Goal: Task Accomplishment & Management: Use online tool/utility

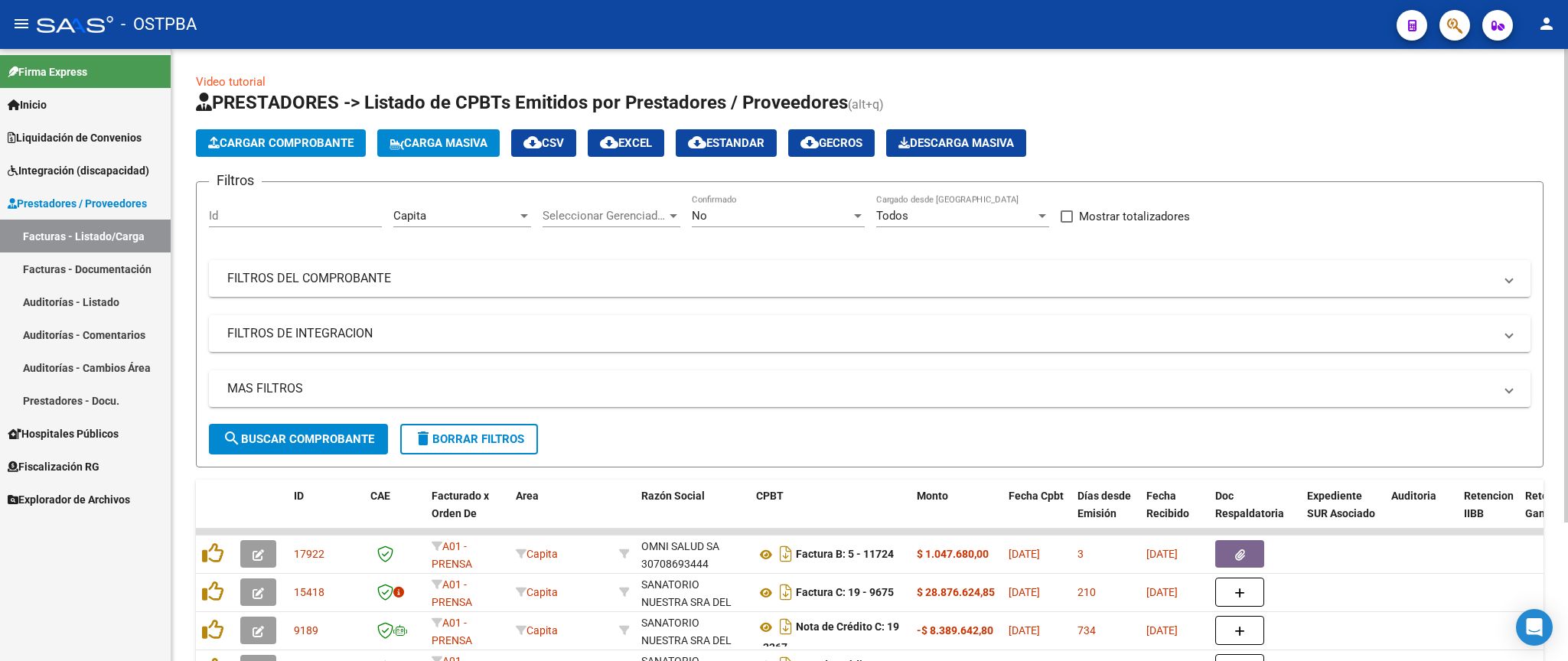
click at [525, 213] on div at bounding box center [524, 216] width 13 height 13
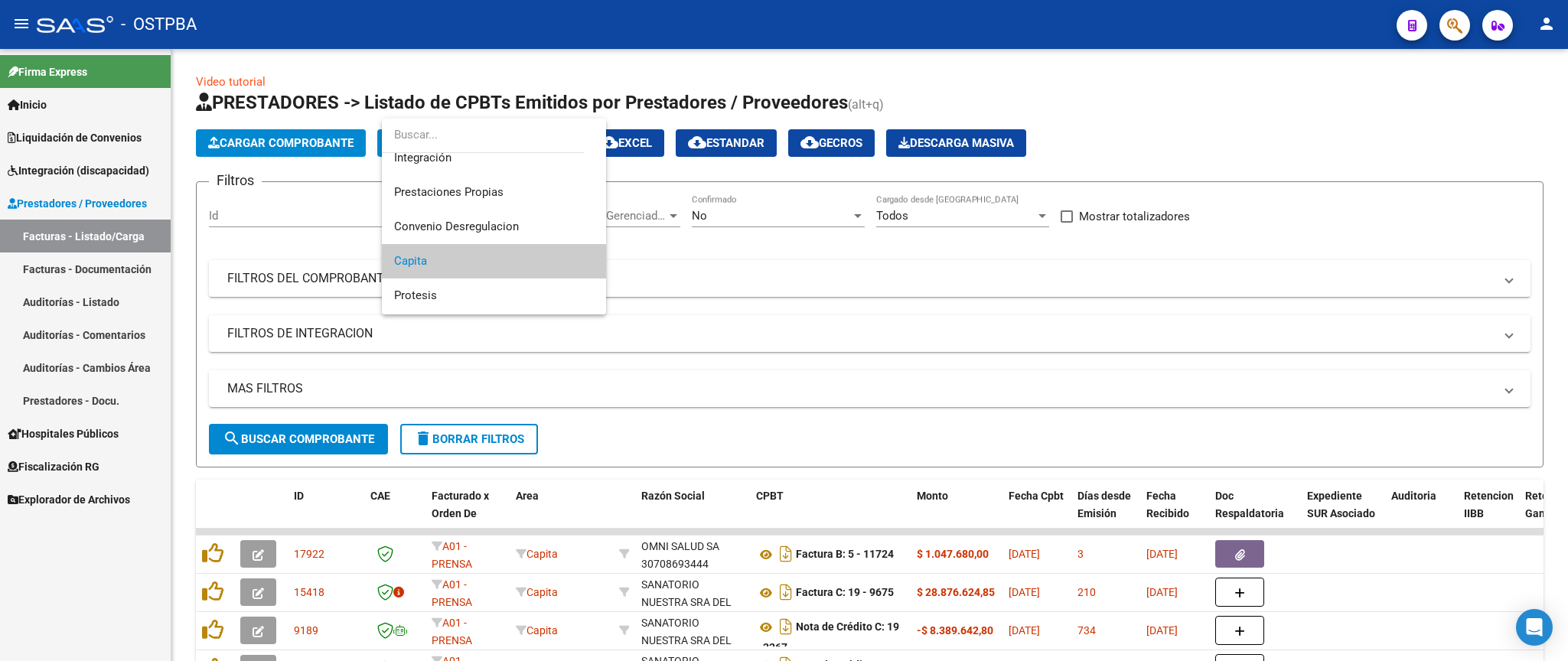
scroll to position [105, 0]
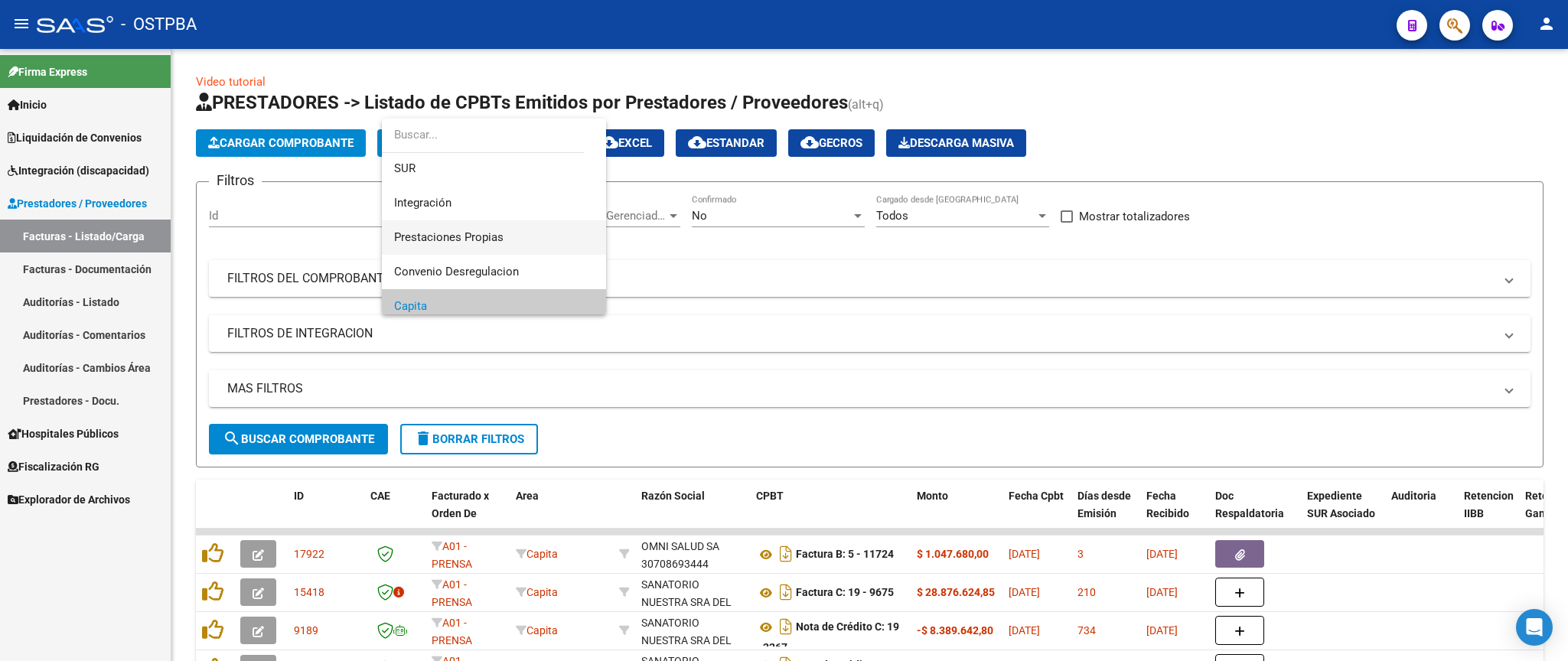
click at [505, 231] on span "Prestaciones Propias" at bounding box center [494, 238] width 200 height 35
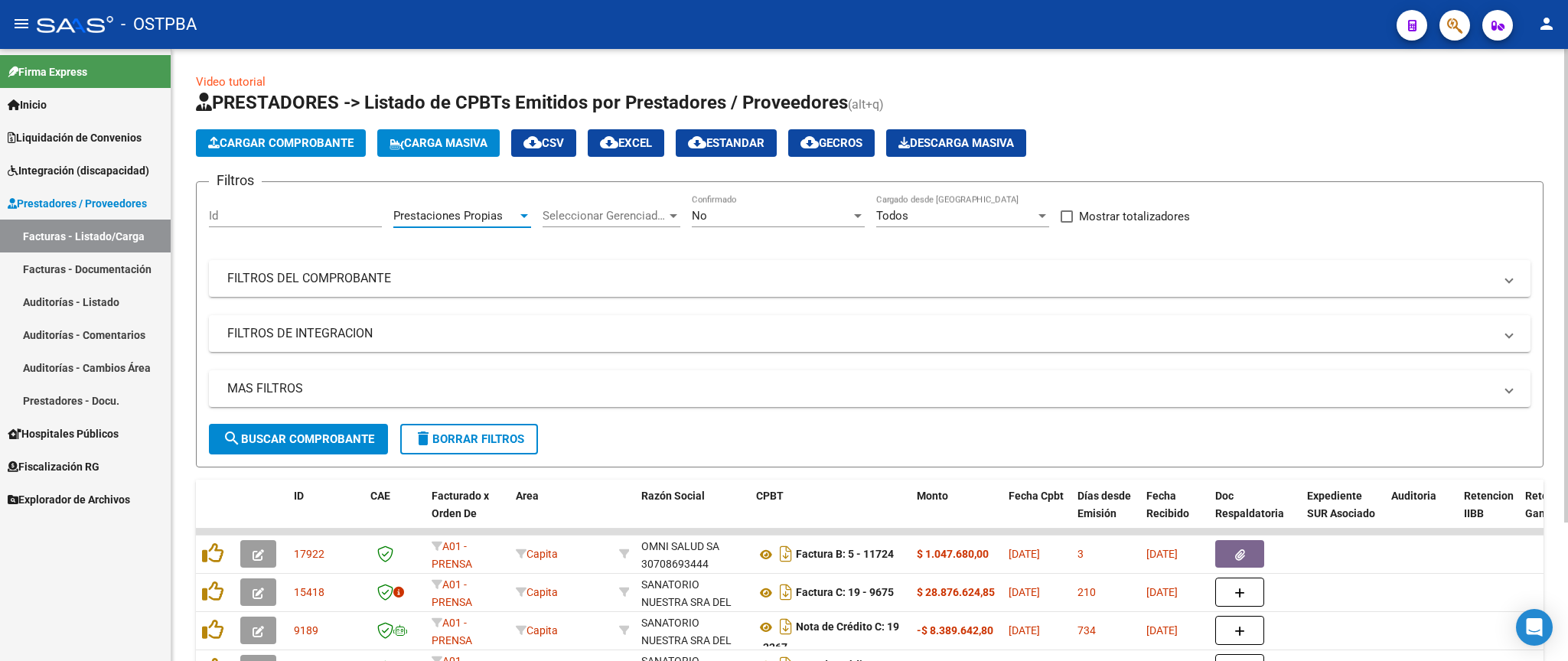
click at [327, 447] on button "search Buscar Comprobante" at bounding box center [298, 440] width 179 height 31
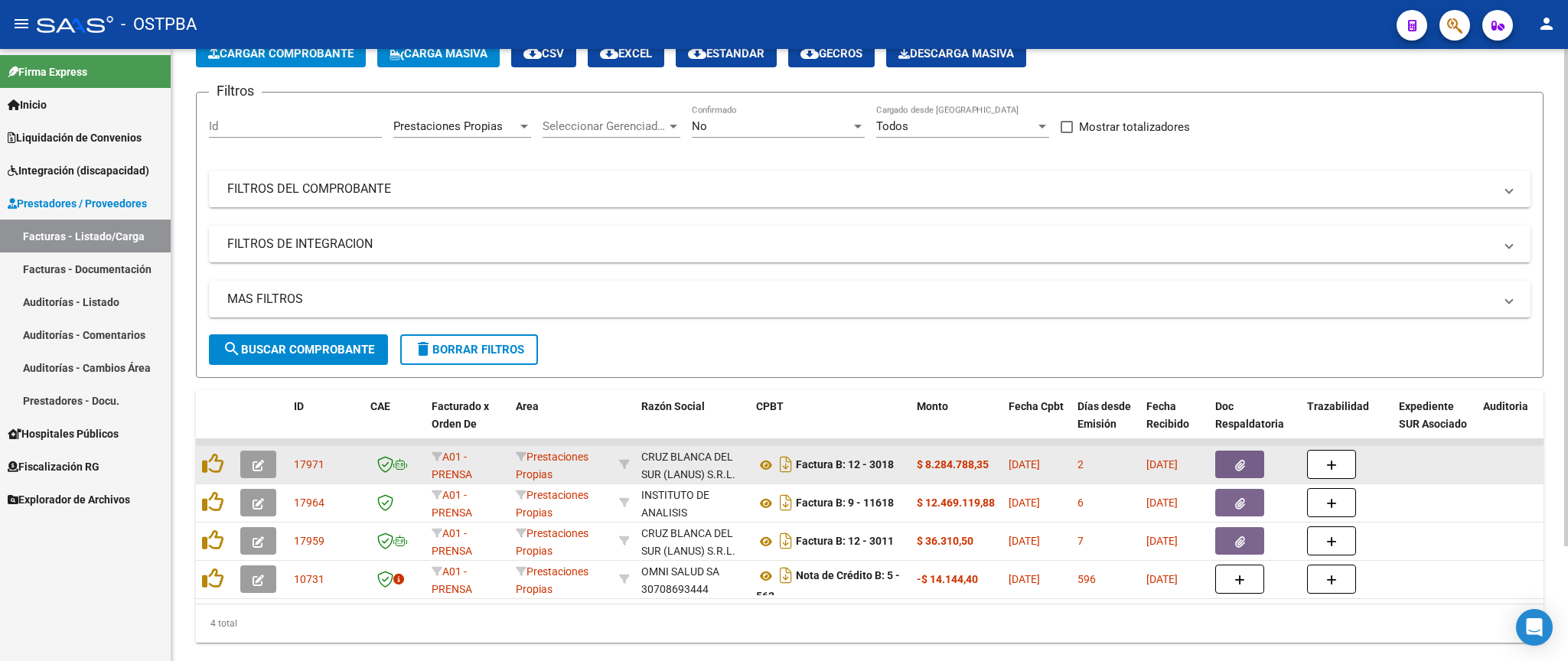
scroll to position [0, 0]
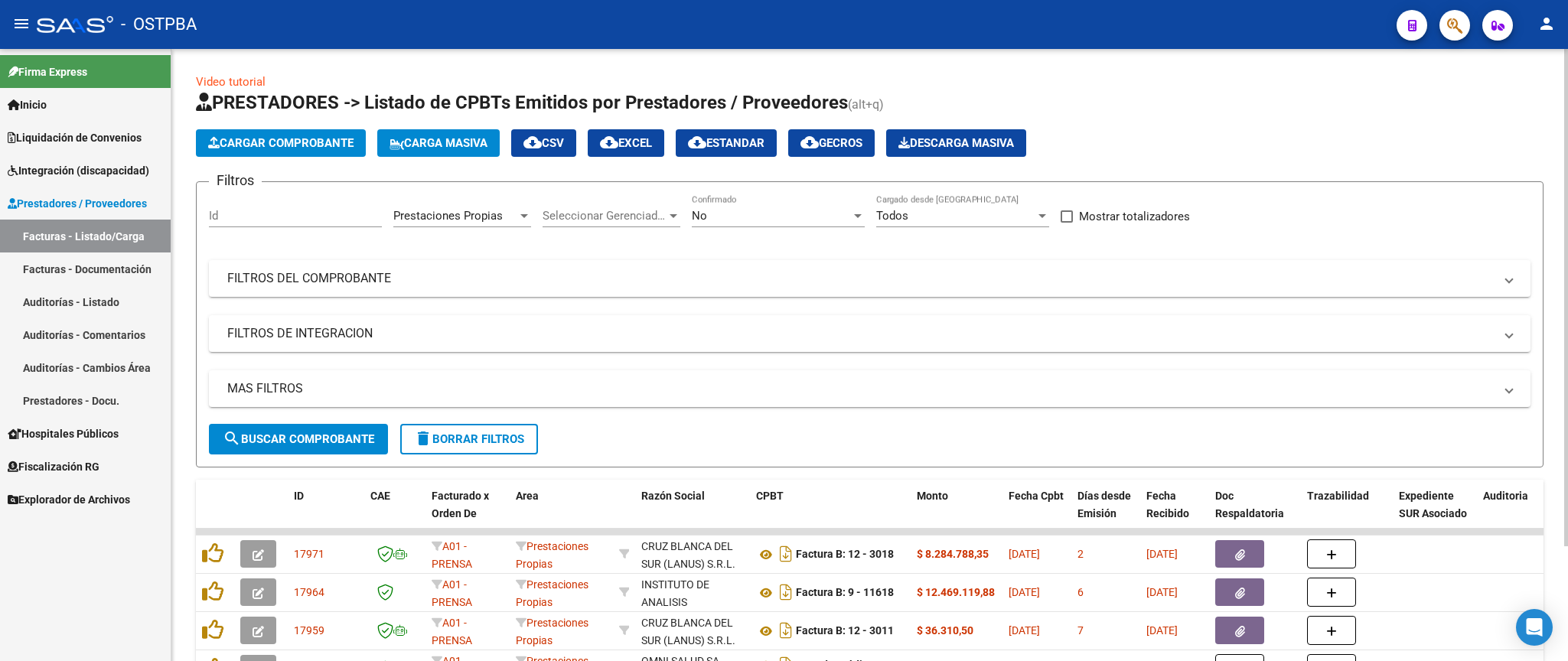
click at [474, 216] on span "Prestaciones Propias" at bounding box center [448, 216] width 110 height 13
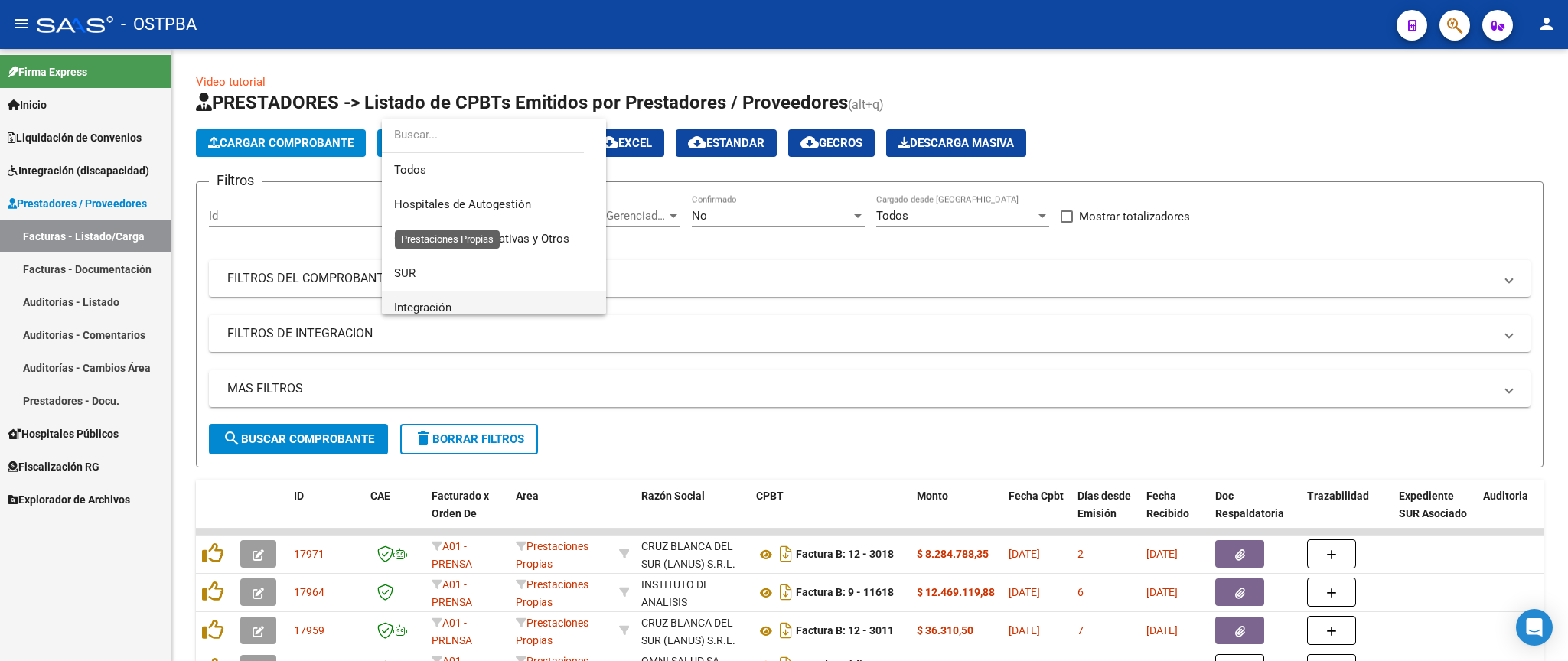
scroll to position [125, 0]
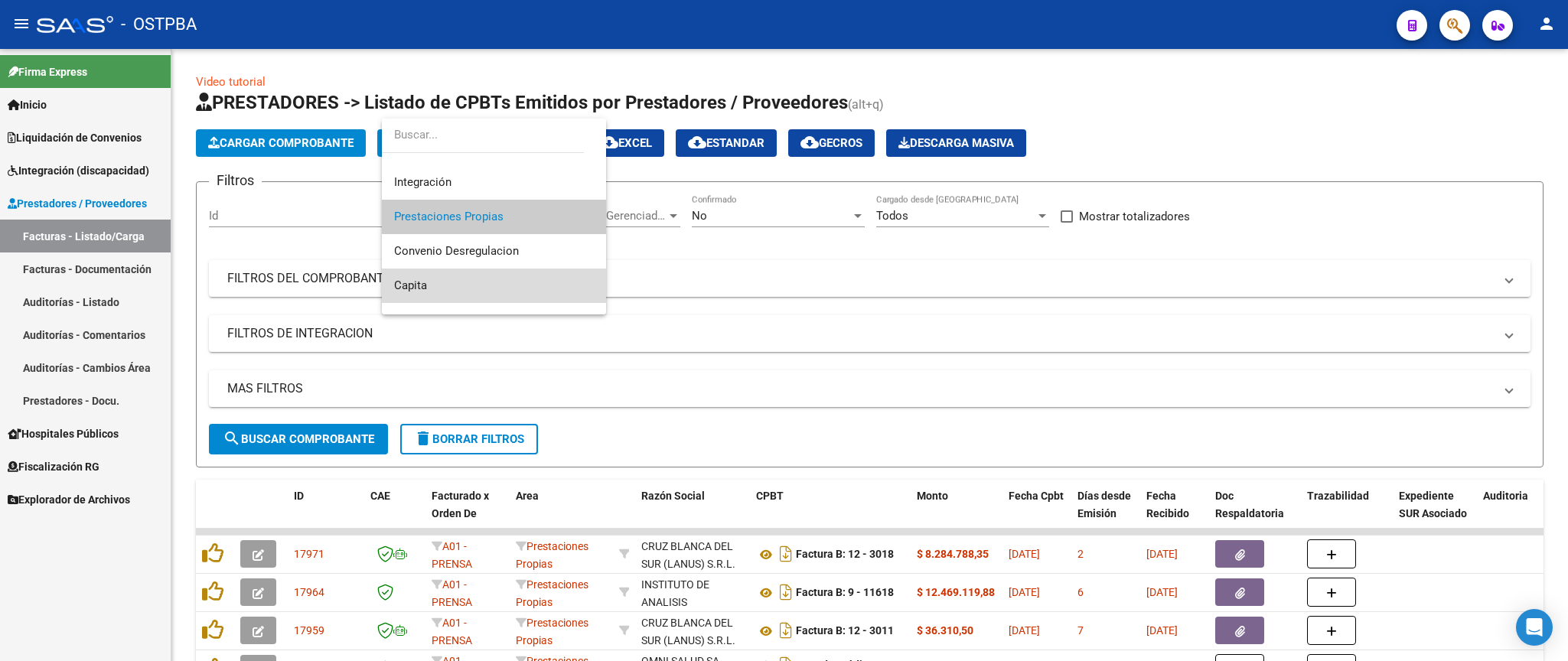
click at [500, 292] on span "Capita" at bounding box center [494, 286] width 200 height 35
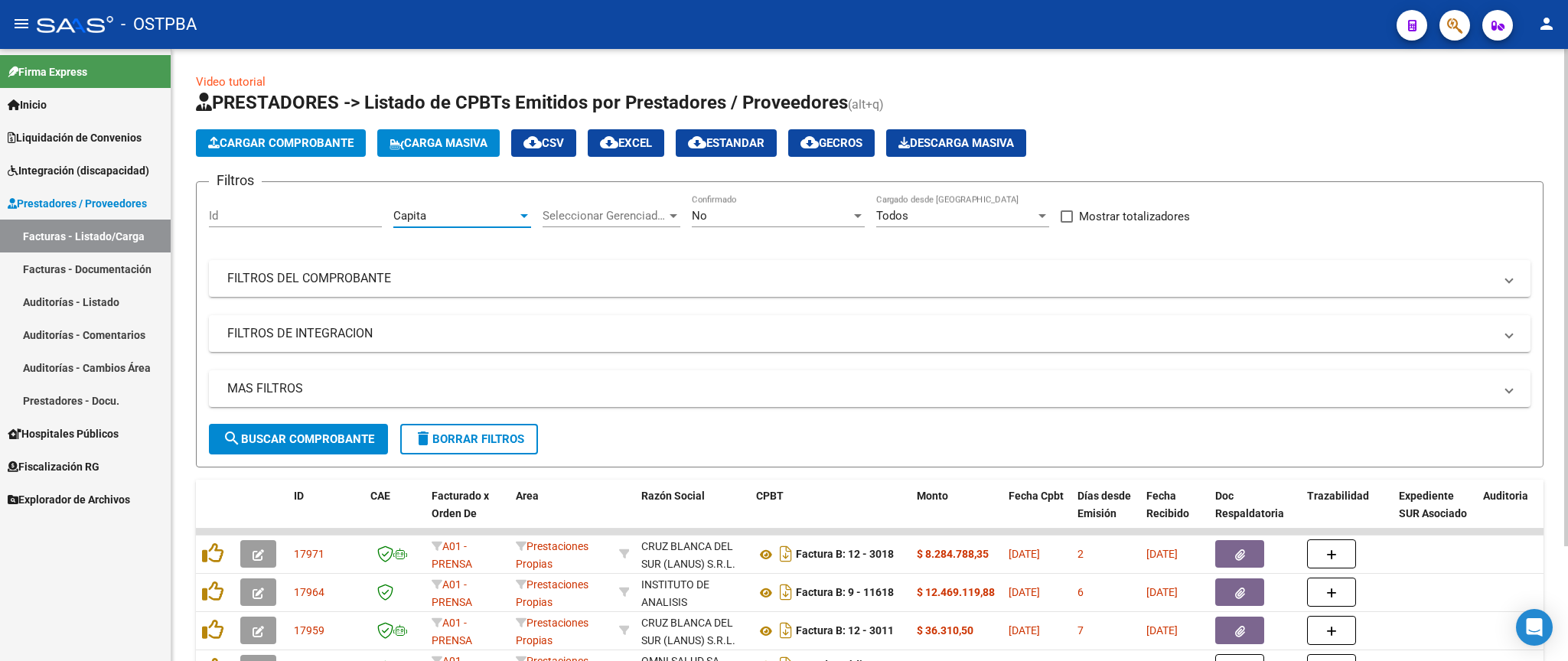
click at [511, 450] on button "delete Borrar Filtros" at bounding box center [468, 440] width 138 height 31
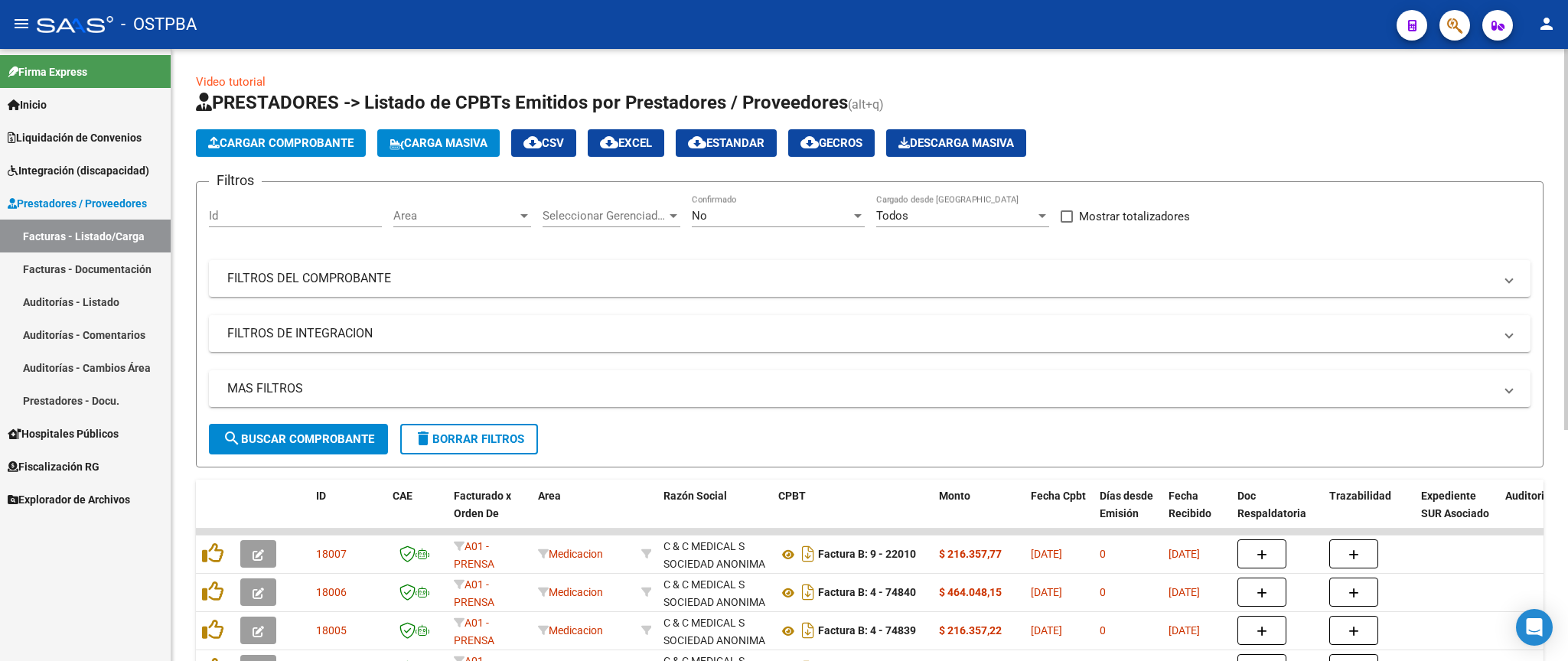
click at [761, 219] on div "No" at bounding box center [771, 216] width 159 height 13
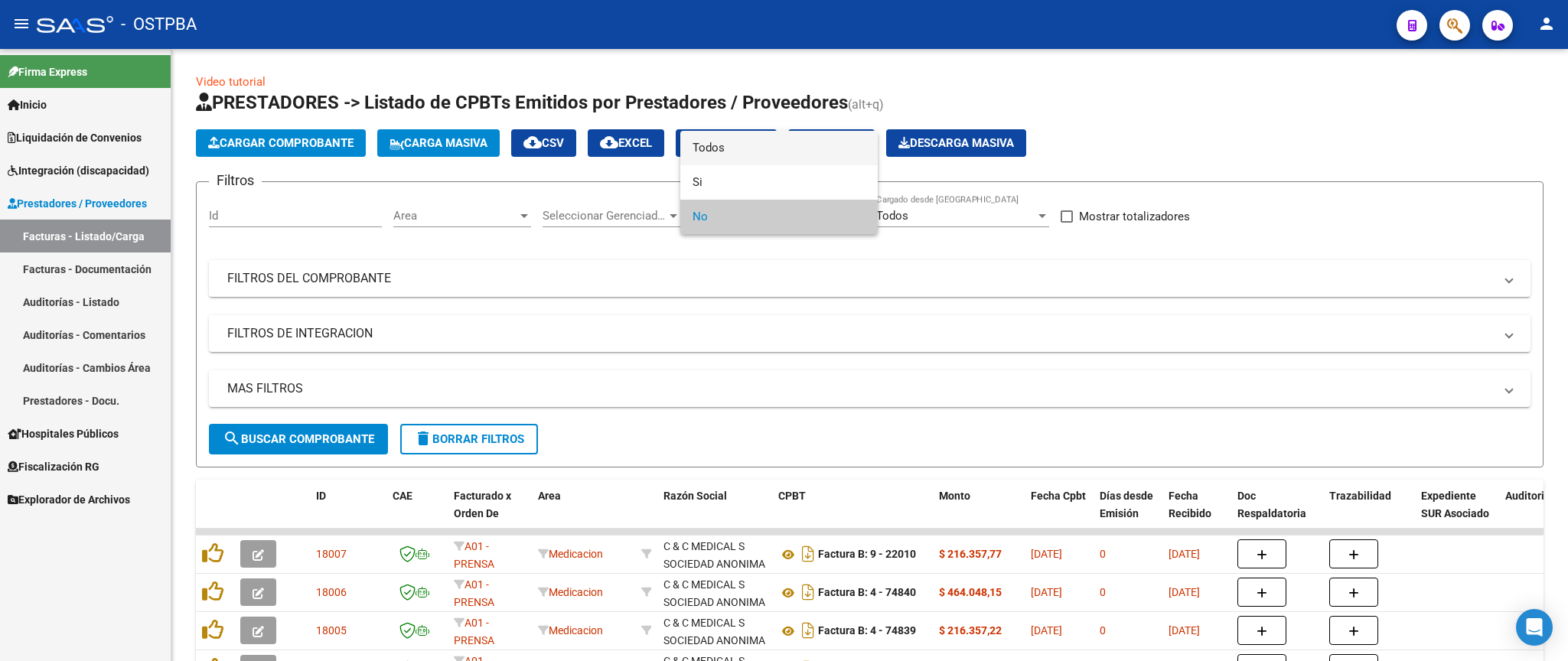
click at [789, 151] on span "Todos" at bounding box center [779, 148] width 173 height 35
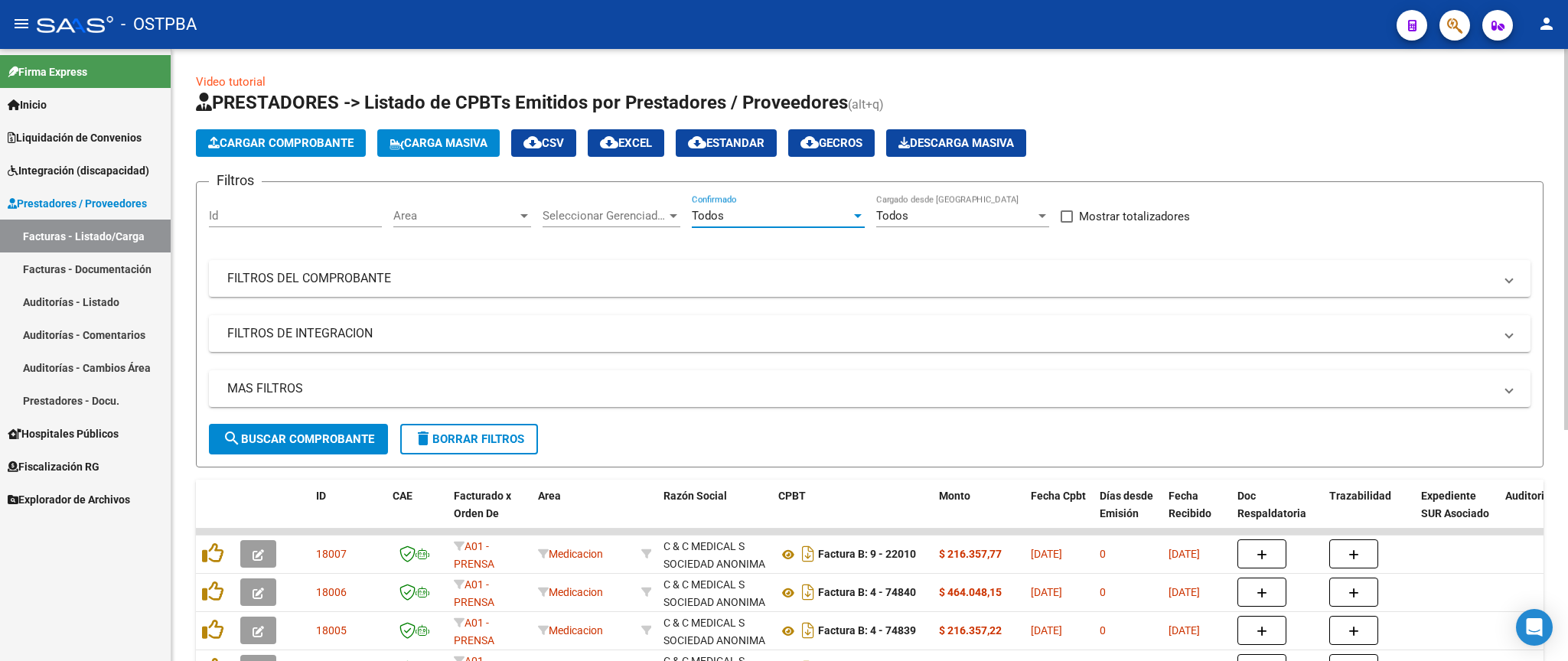
click at [484, 439] on span "delete Borrar Filtros" at bounding box center [468, 439] width 111 height 13
click at [813, 211] on div "No" at bounding box center [771, 216] width 159 height 13
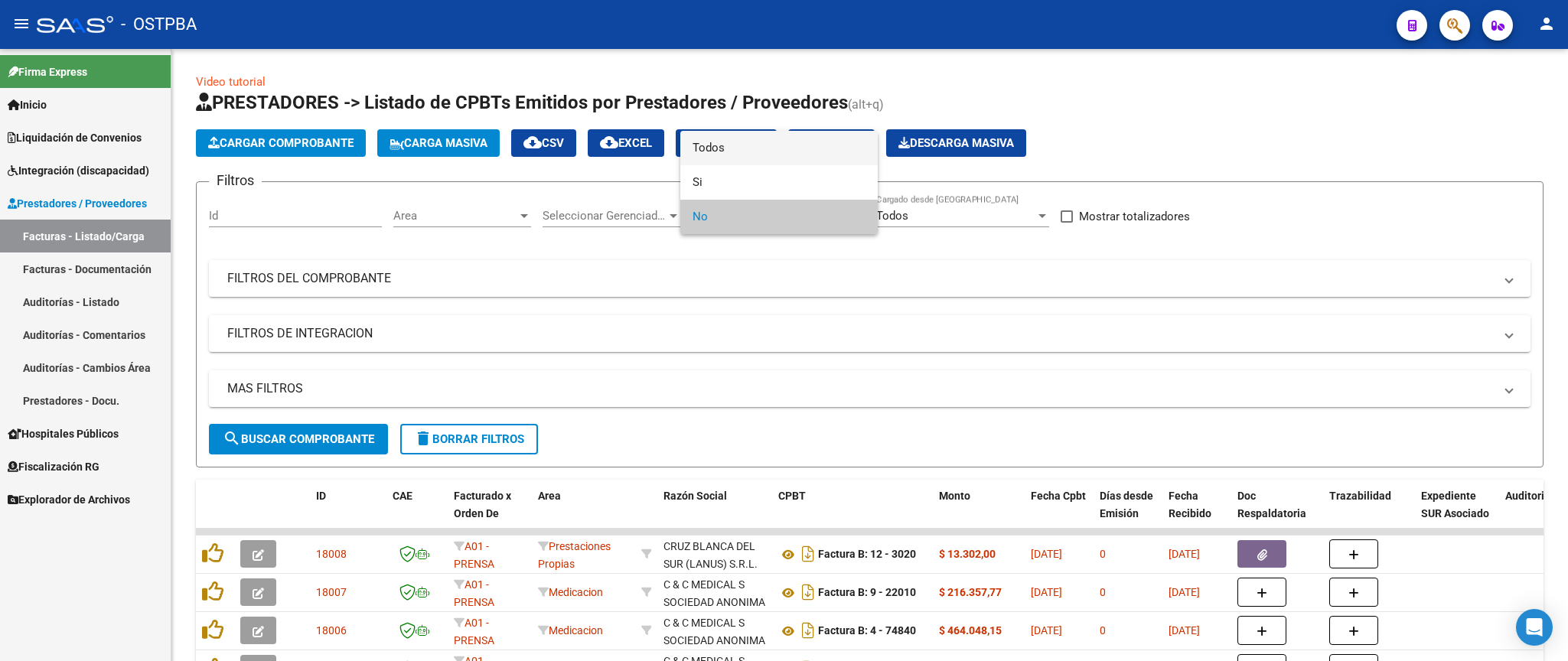
click at [779, 149] on span "Todos" at bounding box center [779, 148] width 173 height 35
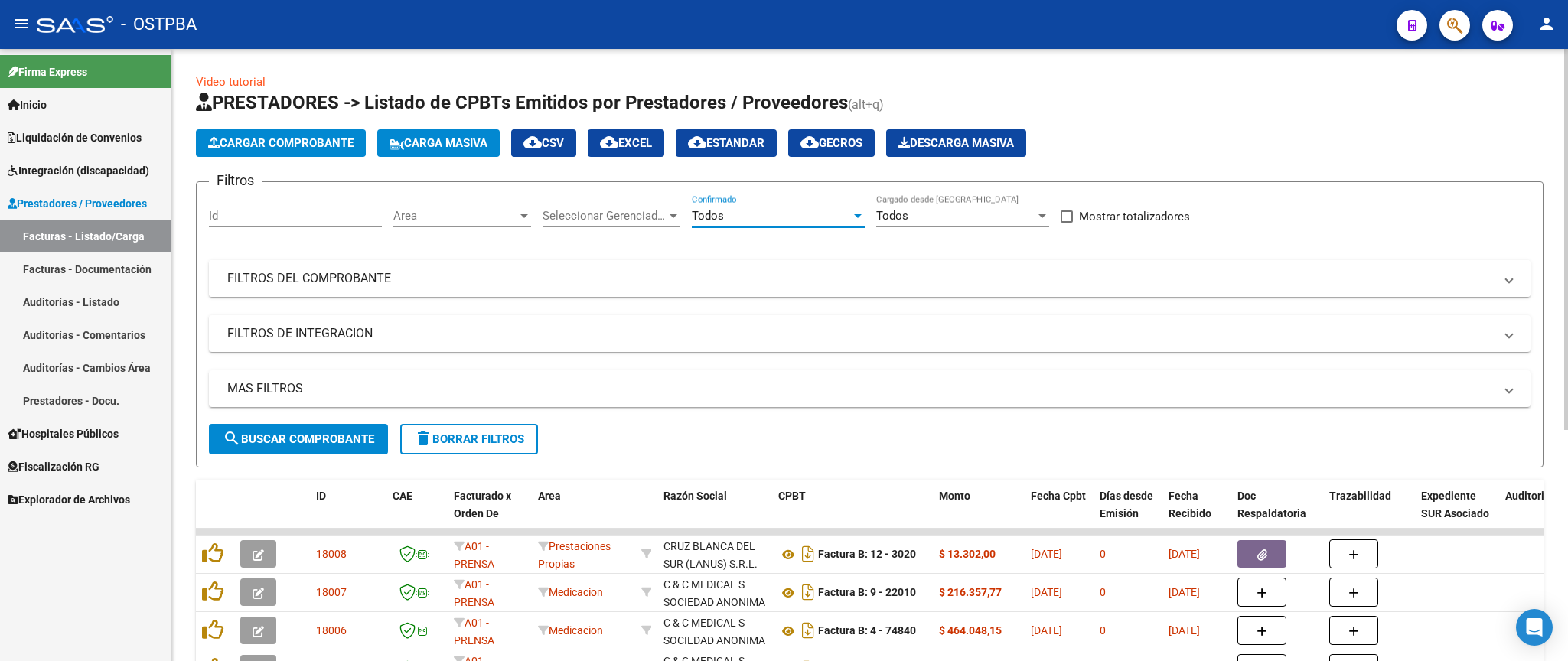
click at [1010, 284] on mat-panel-title "FILTROS DEL COMPROBANTE" at bounding box center [860, 278] width 1266 height 16
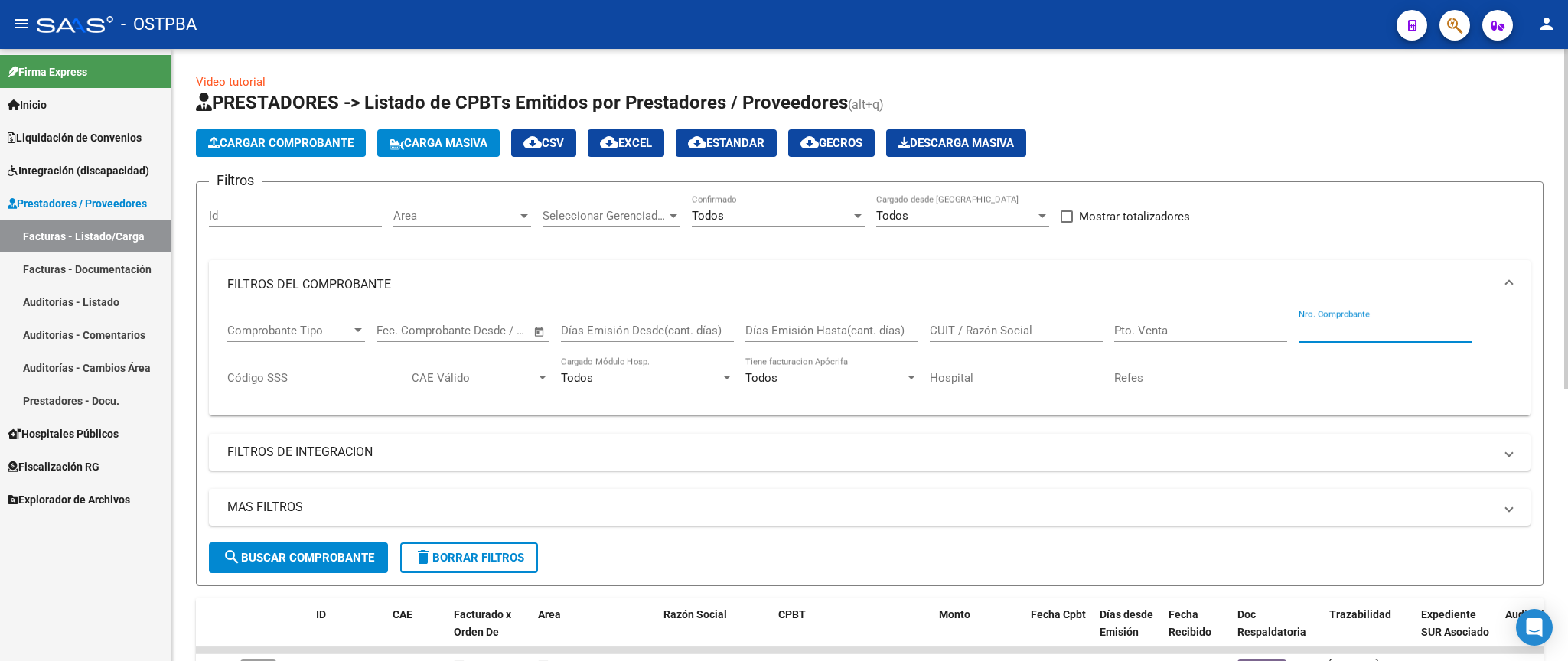
click at [1385, 335] on input "Nro. Comprobante" at bounding box center [1385, 330] width 173 height 13
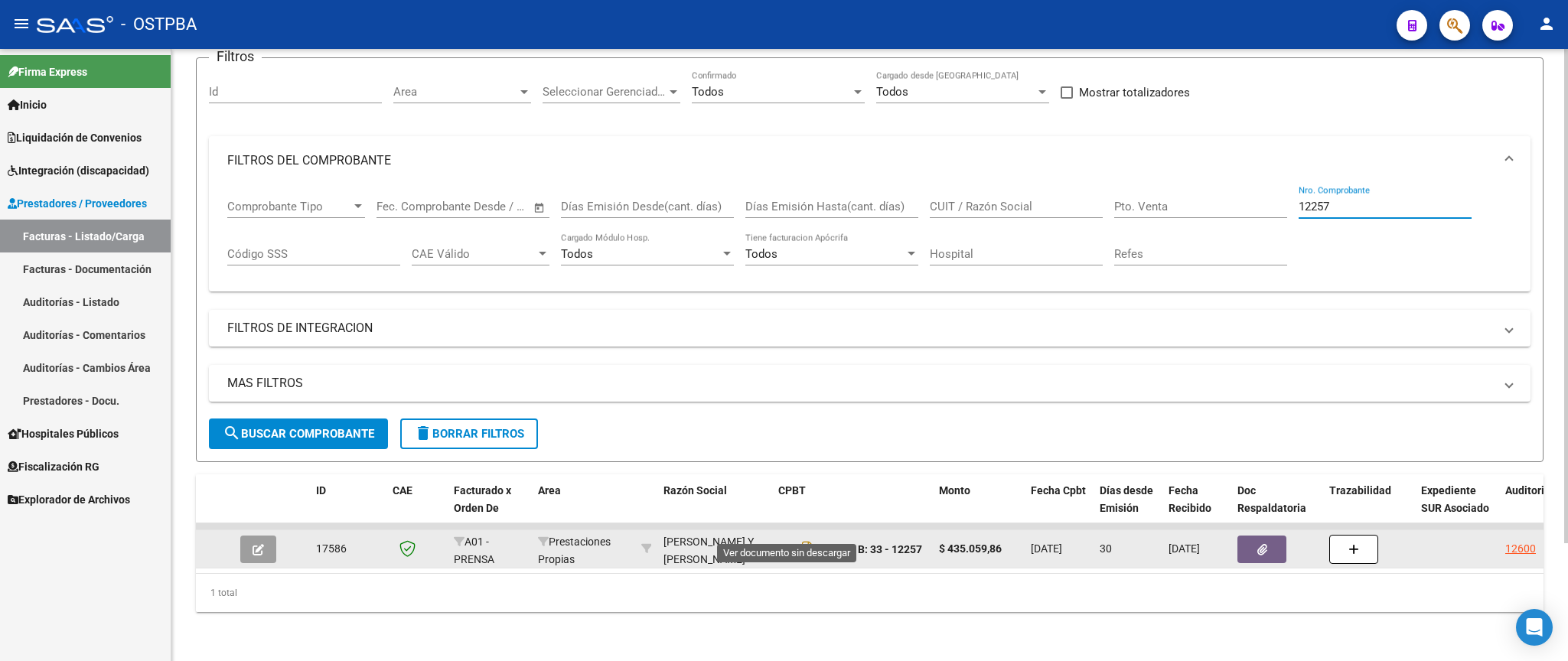
click at [790, 541] on icon at bounding box center [788, 549] width 20 height 18
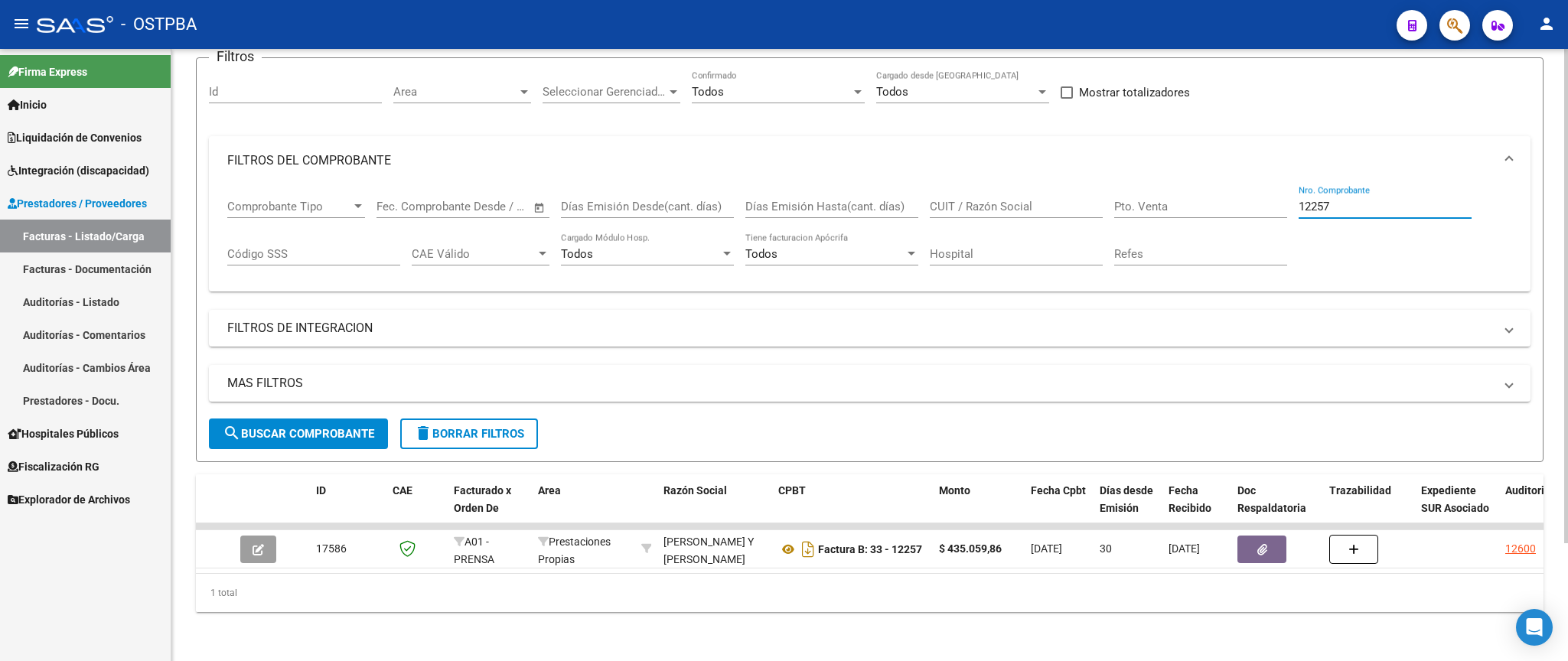
drag, startPoint x: 1383, startPoint y: 188, endPoint x: 1229, endPoint y: 185, distance: 154.0
click at [1299, 200] on input "12257" at bounding box center [1385, 207] width 173 height 13
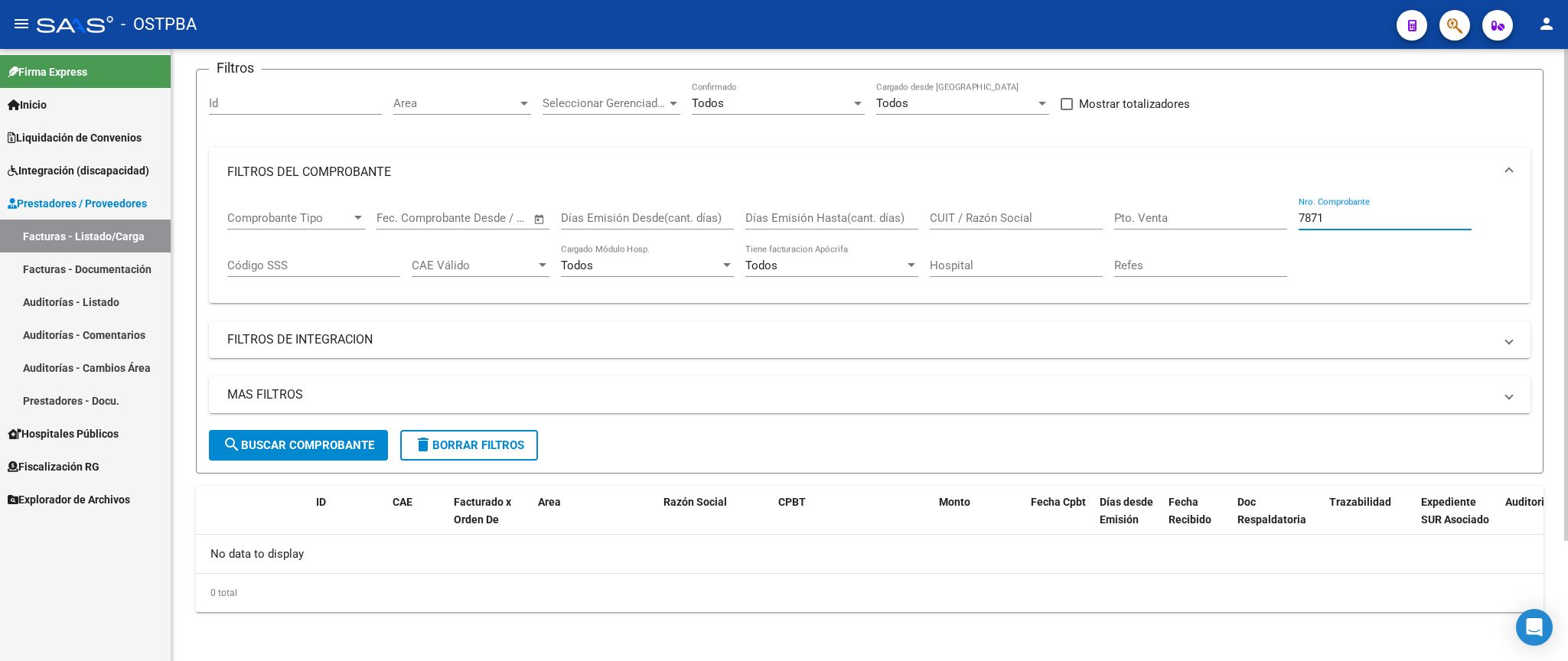
scroll to position [114, 0]
type input "7871"
